Goal: Task Accomplishment & Management: Use online tool/utility

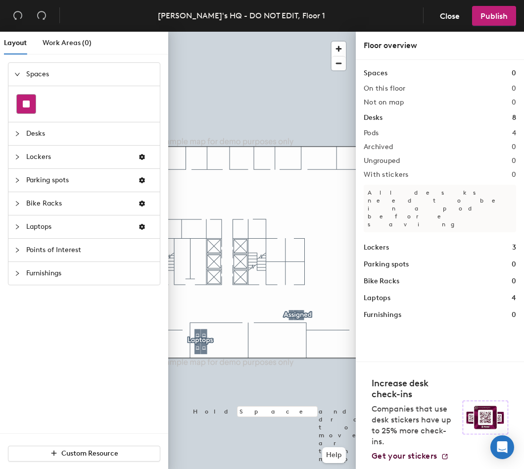
click at [300, 32] on div at bounding box center [262, 32] width 188 height 0
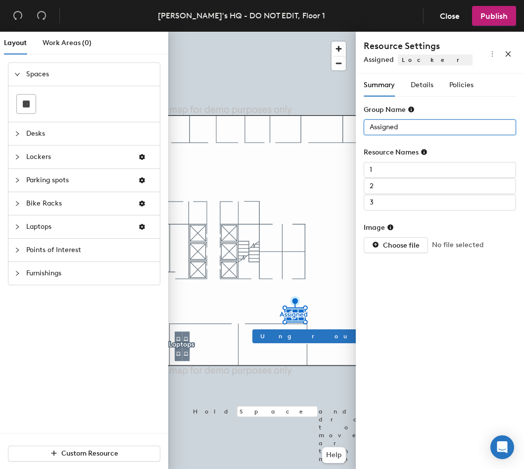
click at [409, 133] on input "Assigned" at bounding box center [440, 127] width 152 height 16
type input "Lockers"
click at [427, 81] on span "Details" at bounding box center [422, 85] width 23 height 8
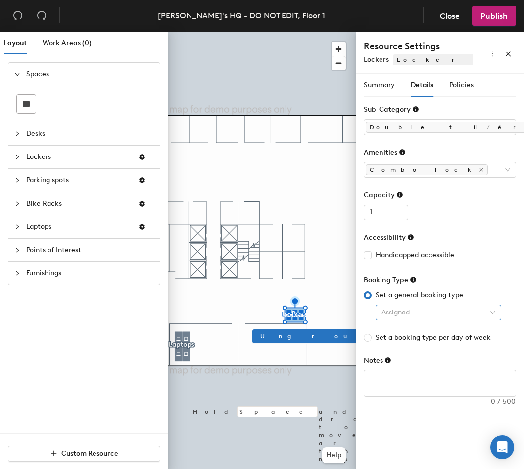
click at [417, 312] on span "Assigned" at bounding box center [439, 312] width 114 height 15
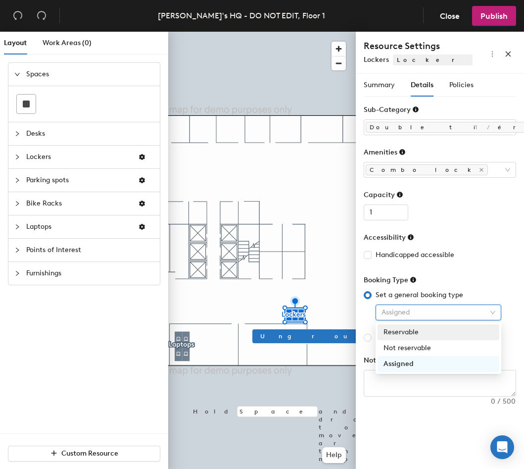
click at [415, 331] on div "Reservable" at bounding box center [439, 332] width 110 height 11
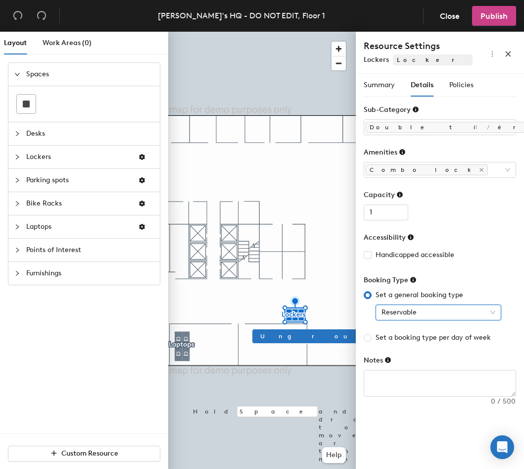
click at [491, 16] on span "Publish" at bounding box center [494, 15] width 27 height 9
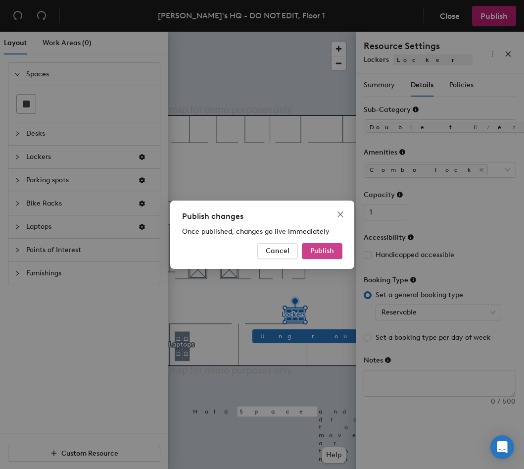
click at [330, 250] on span "Publish" at bounding box center [322, 250] width 24 height 8
